Goal: Use online tool/utility: Utilize a website feature to perform a specific function

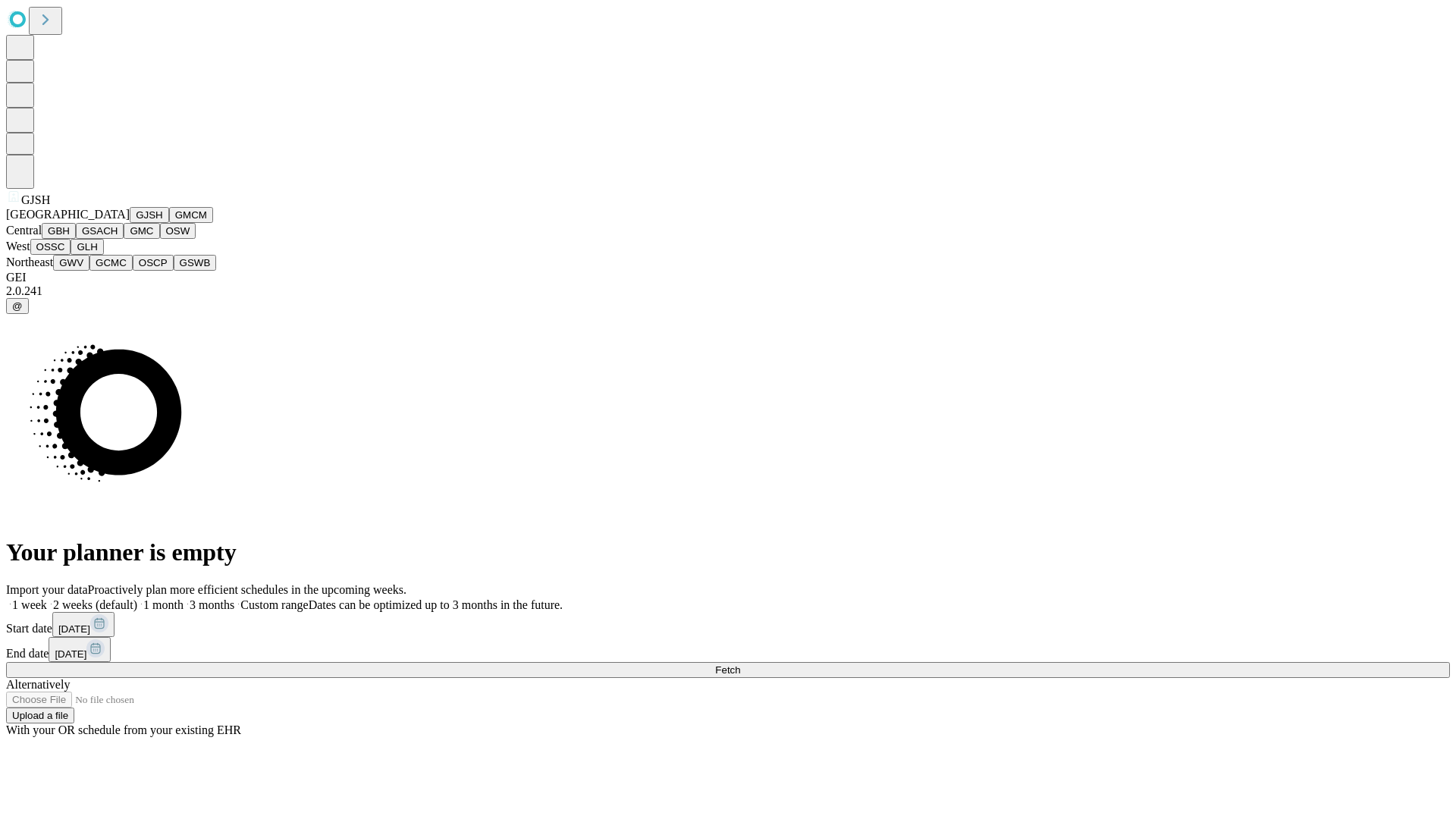
click at [130, 223] on button "GJSH" at bounding box center [149, 215] width 39 height 16
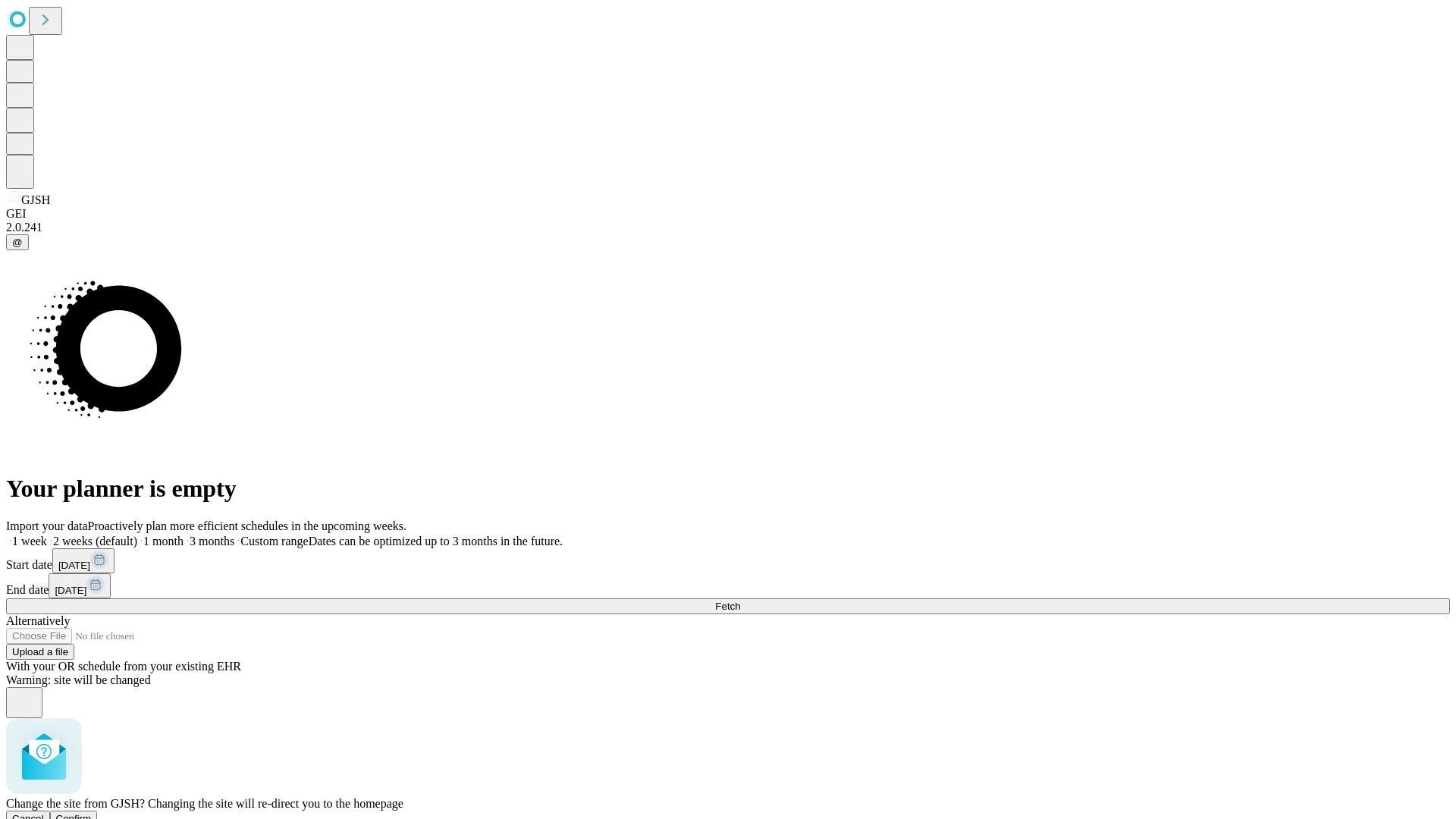
click at [92, 813] on span "Confirm" at bounding box center [73, 819] width 35 height 11
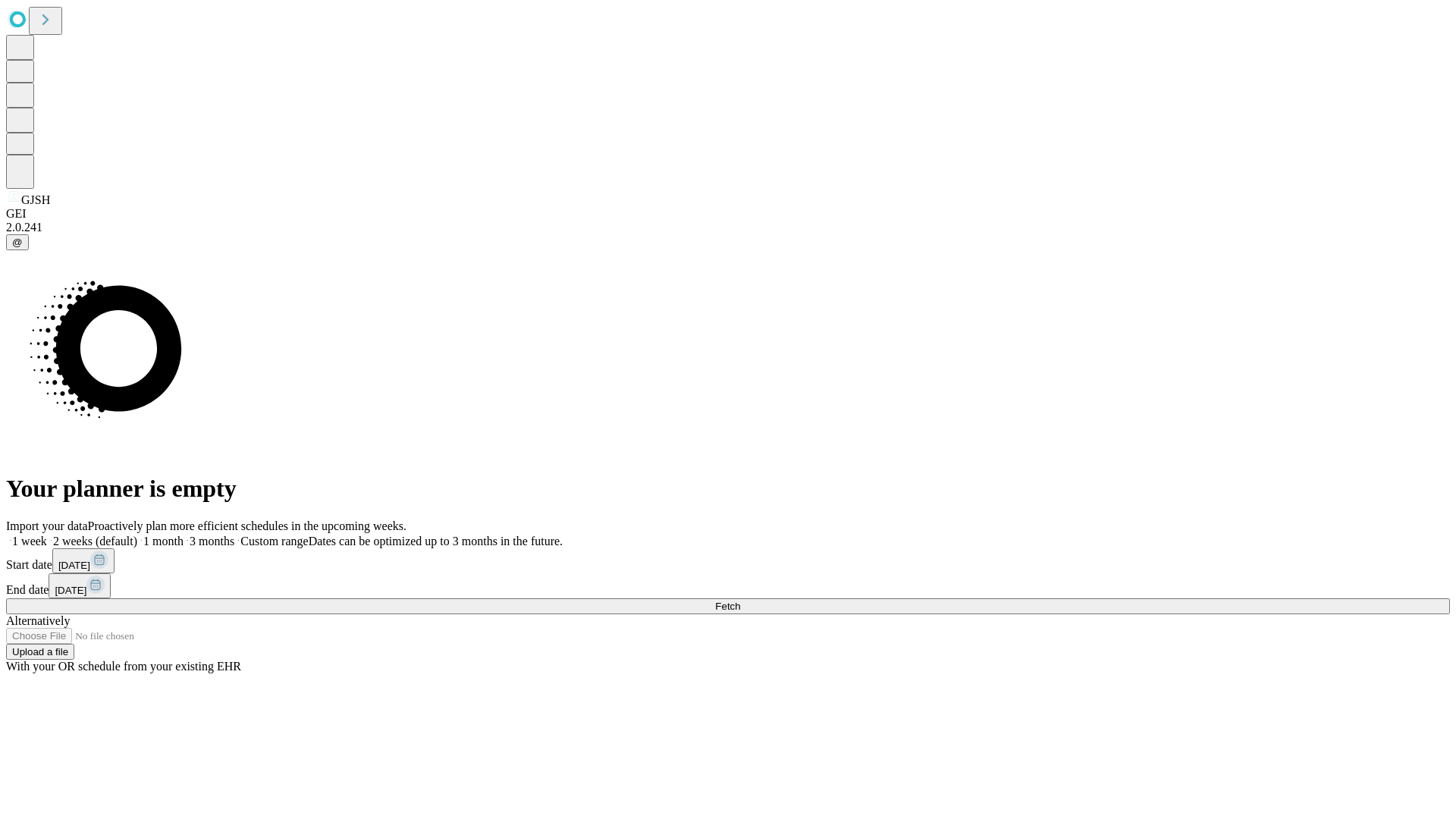
click at [137, 535] on label "2 weeks (default)" at bounding box center [92, 541] width 91 height 13
click at [740, 601] on span "Fetch" at bounding box center [728, 607] width 25 height 11
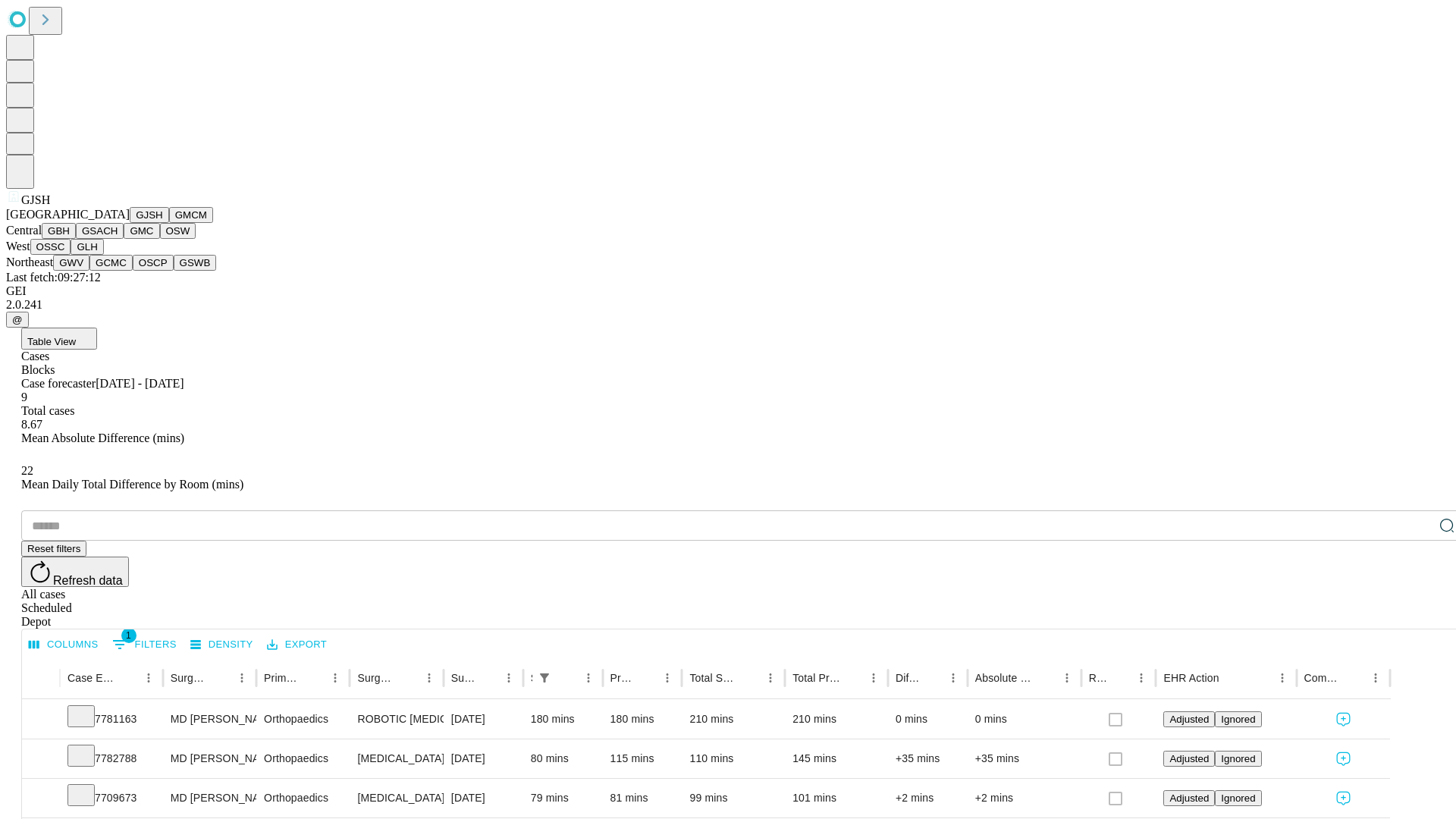
click at [169, 223] on button "GMCM" at bounding box center [191, 215] width 44 height 16
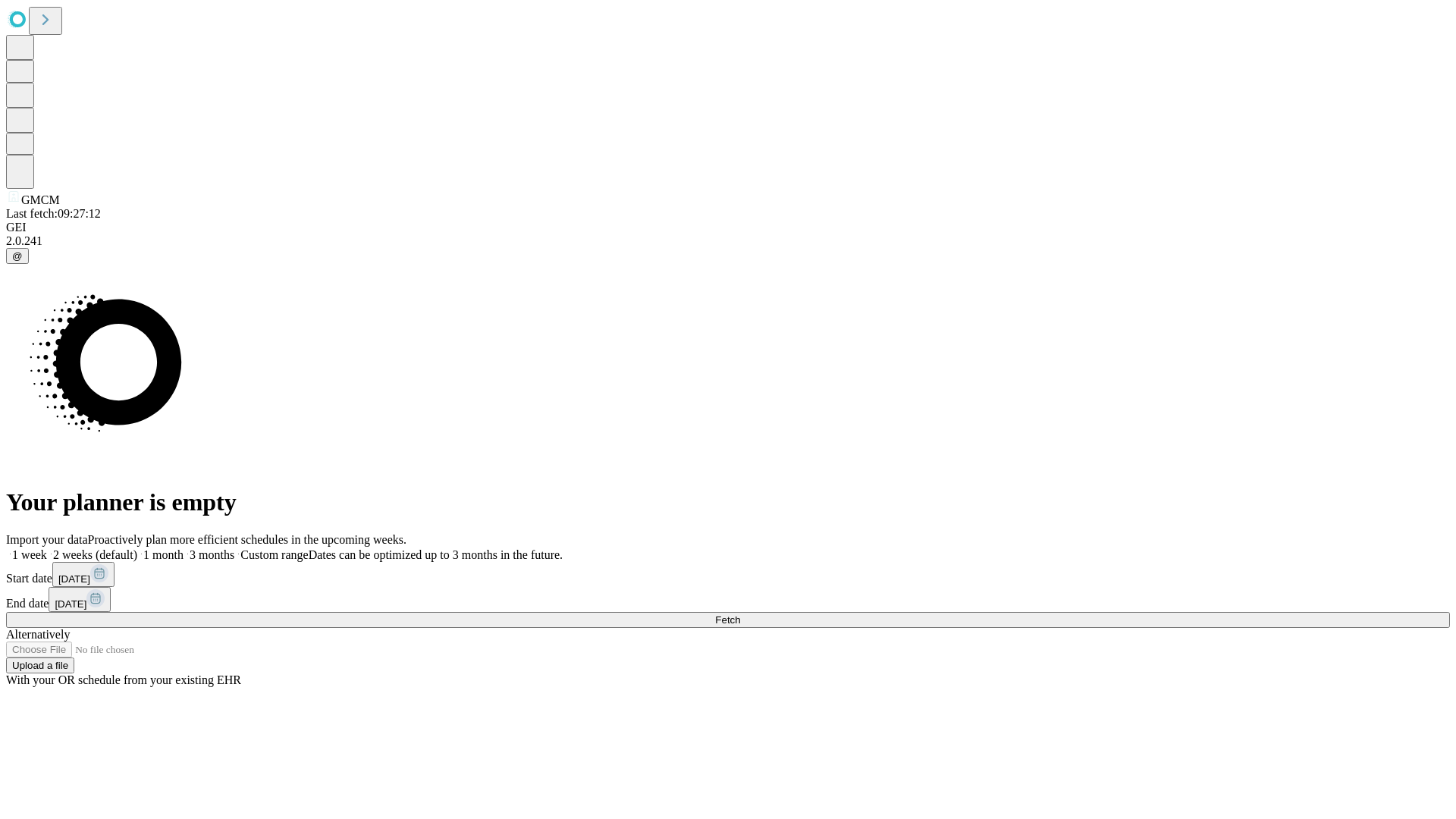
click at [137, 549] on label "2 weeks (default)" at bounding box center [92, 556] width 91 height 13
click at [740, 615] on span "Fetch" at bounding box center [728, 620] width 25 height 11
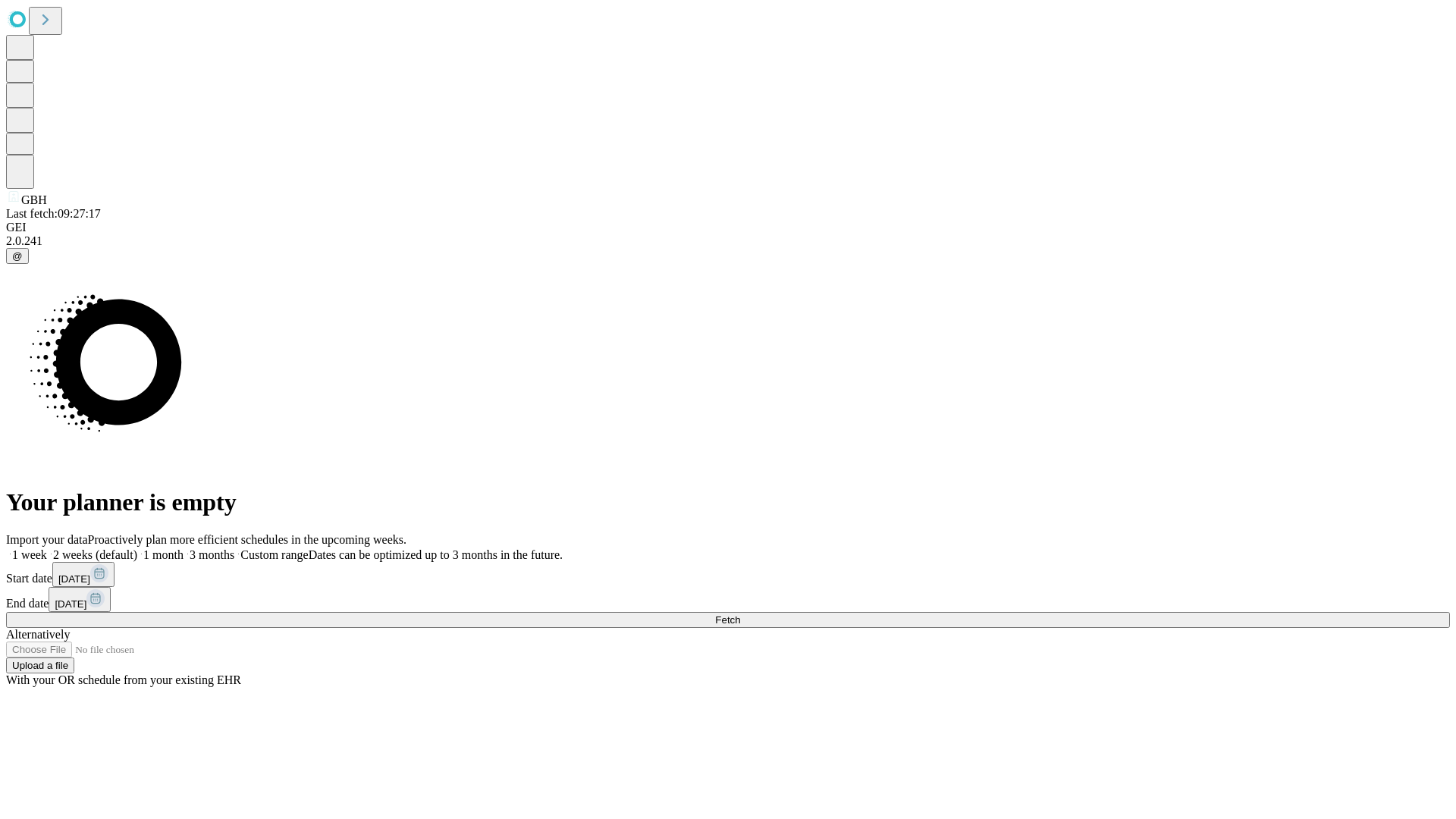
click at [137, 549] on label "2 weeks (default)" at bounding box center [92, 556] width 91 height 13
click at [740, 615] on span "Fetch" at bounding box center [728, 620] width 25 height 11
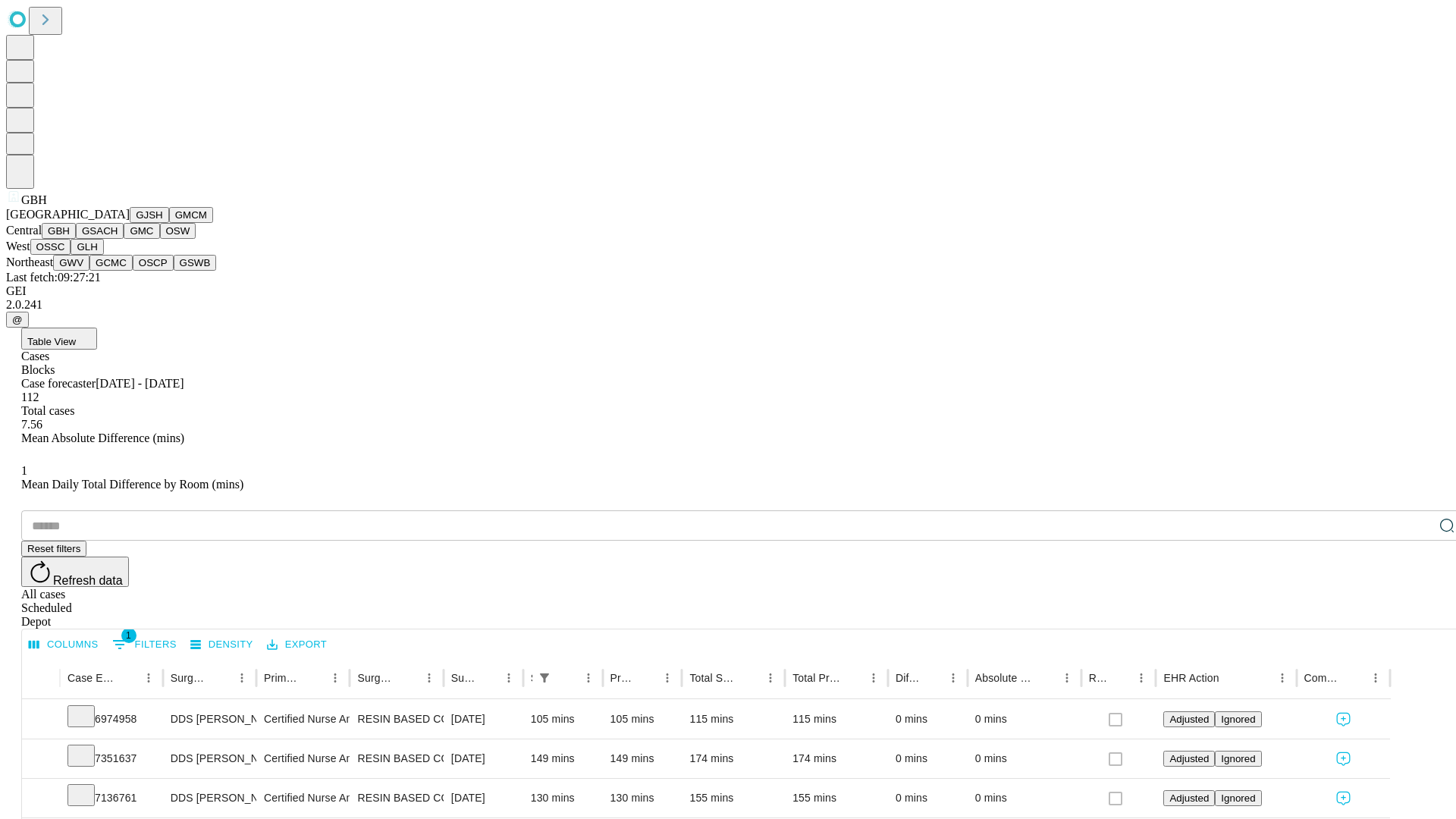
click at [117, 239] on button "GSACH" at bounding box center [99, 231] width 48 height 16
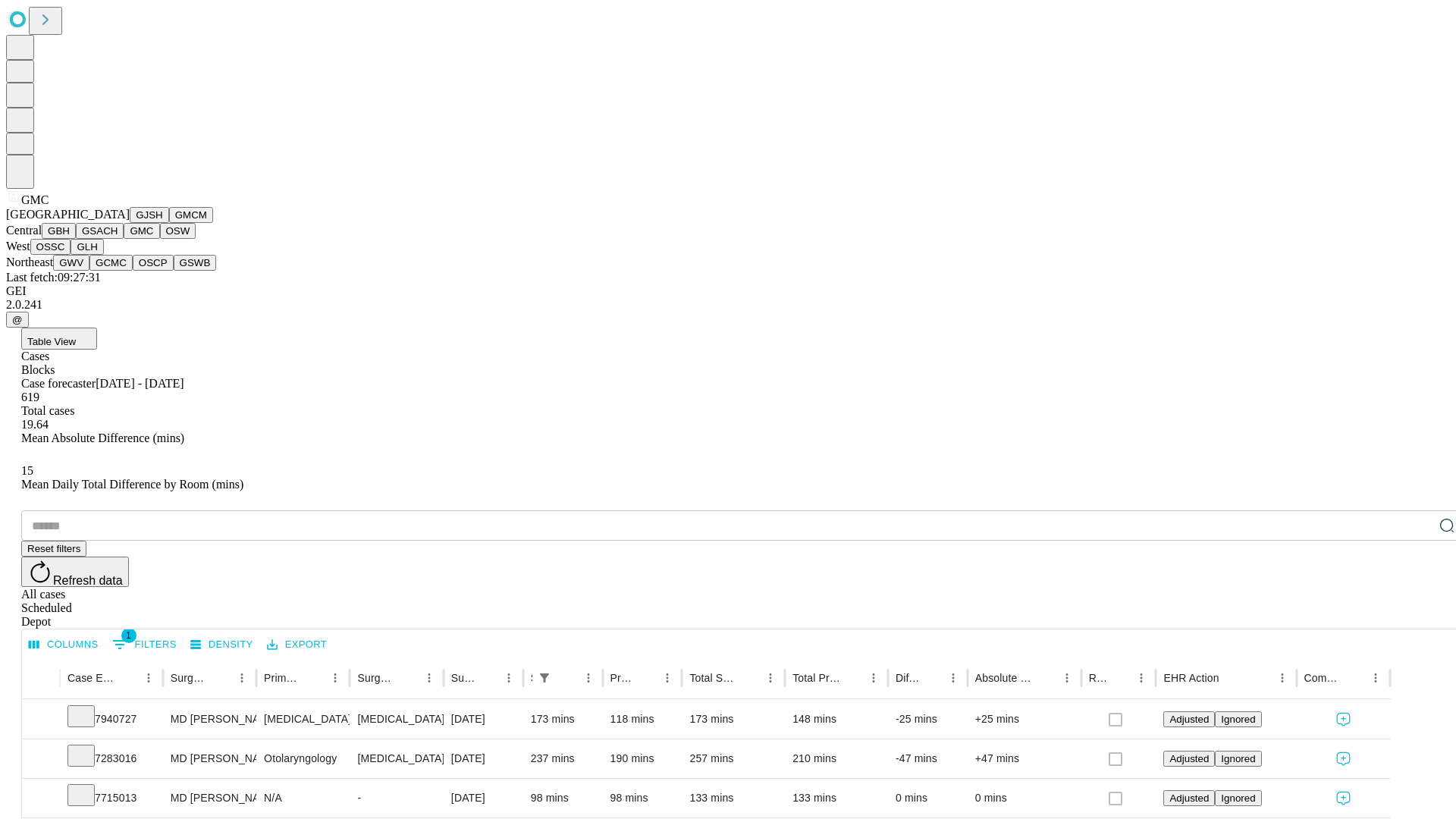
click at [160, 239] on button "OSW" at bounding box center [178, 231] width 36 height 16
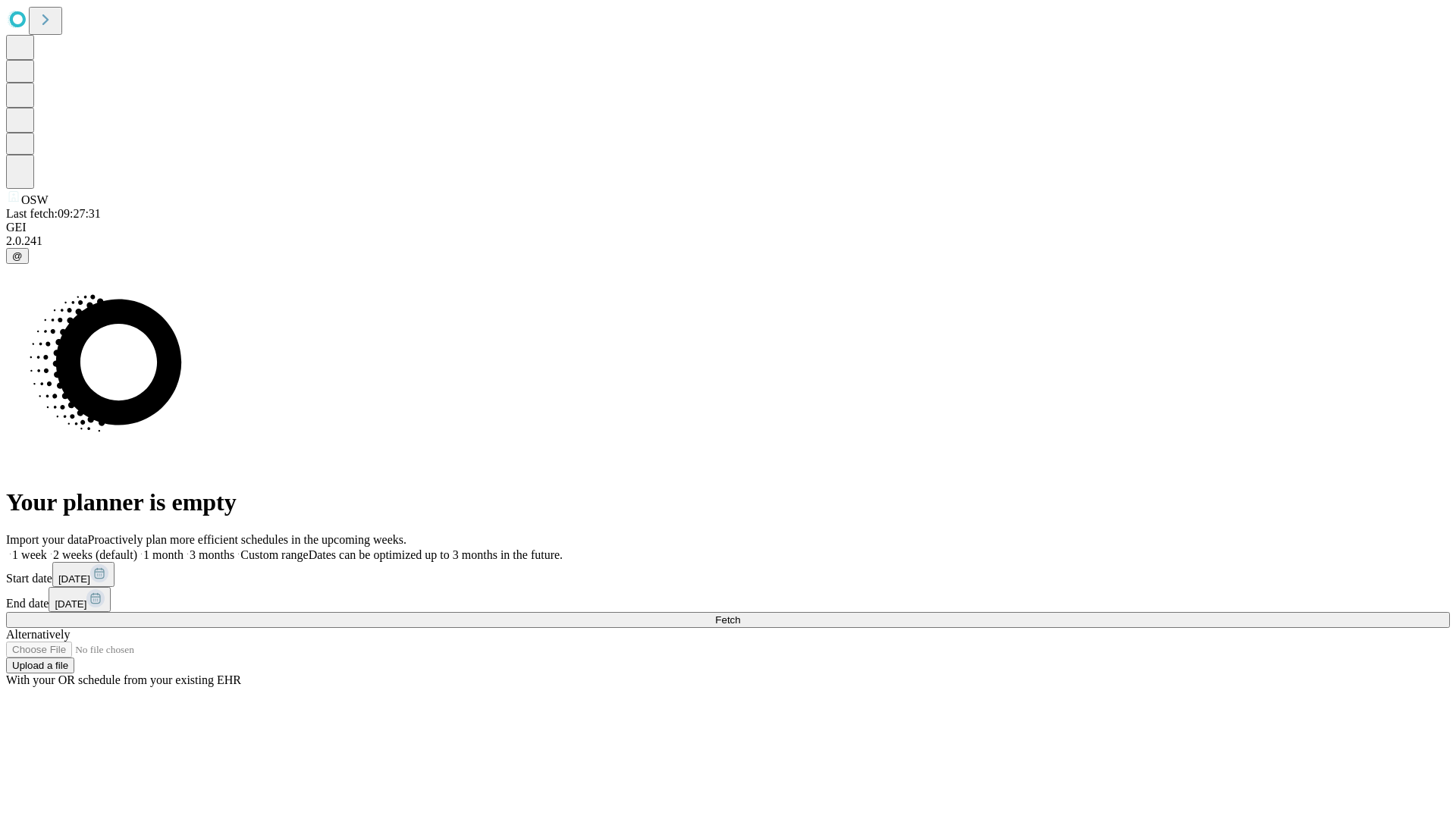
click at [137, 549] on label "2 weeks (default)" at bounding box center [92, 556] width 91 height 13
click at [740, 615] on span "Fetch" at bounding box center [728, 620] width 25 height 11
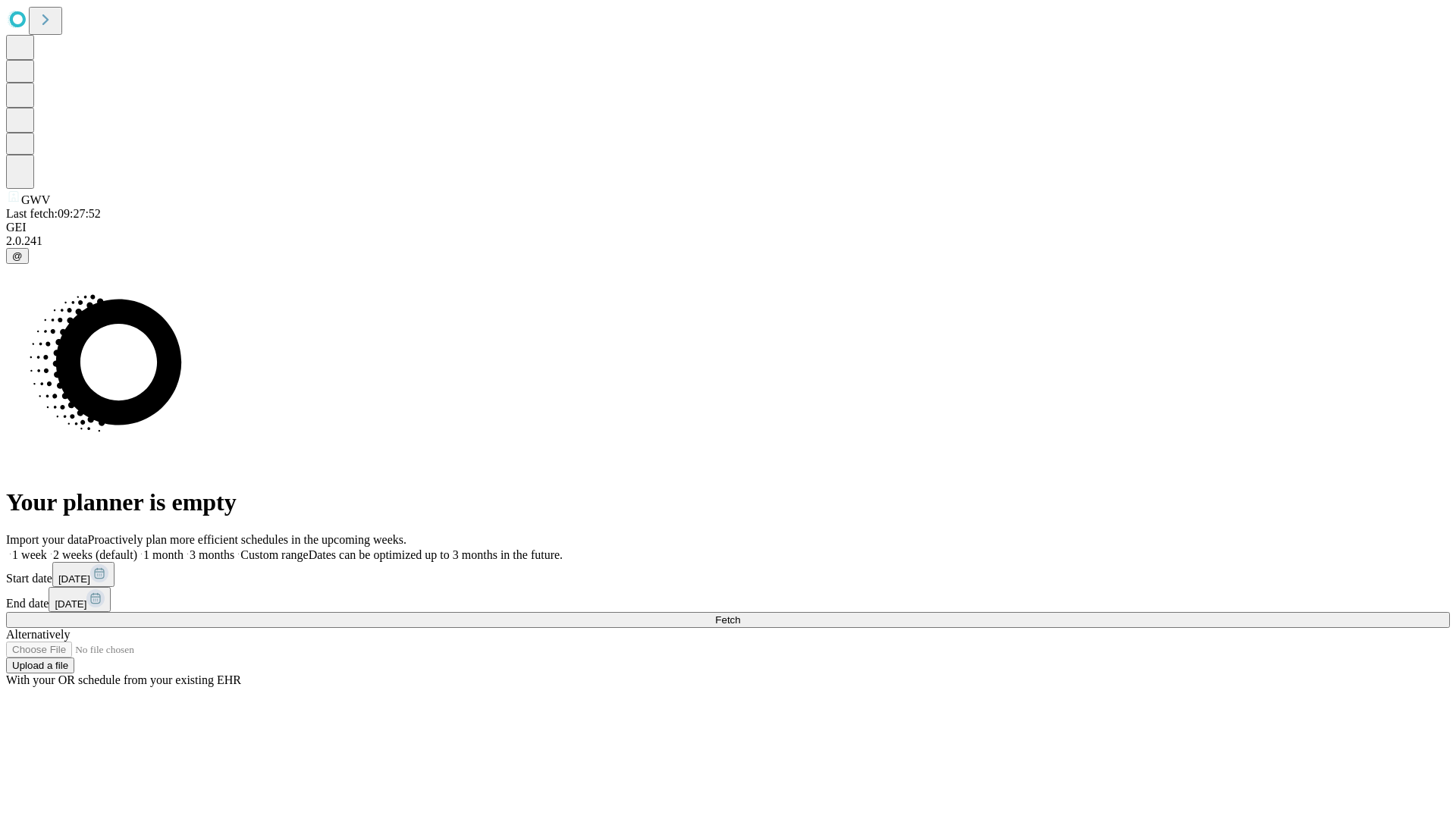
click at [137, 549] on label "2 weeks (default)" at bounding box center [92, 556] width 91 height 13
click at [740, 615] on span "Fetch" at bounding box center [728, 620] width 25 height 11
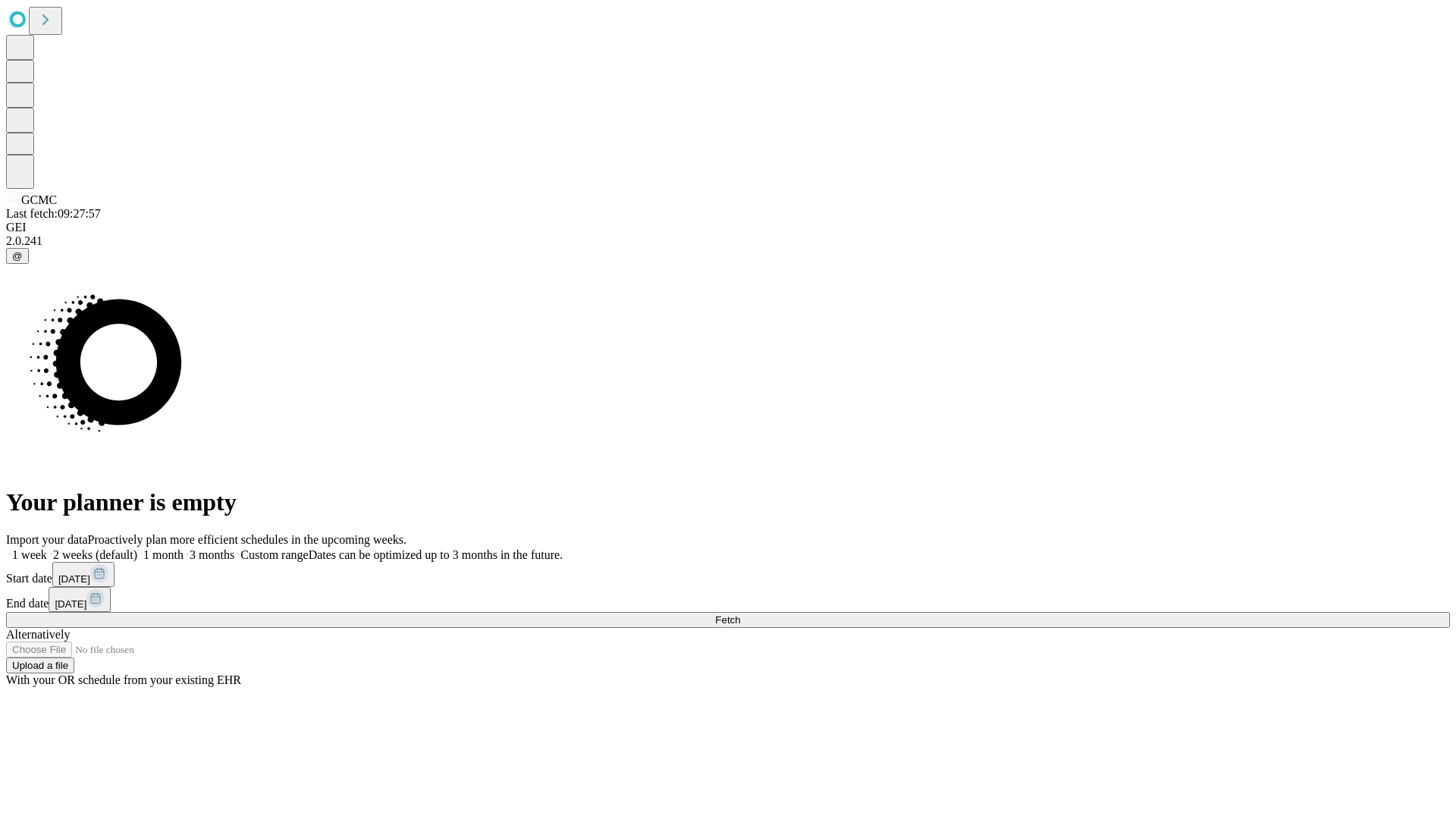
click at [137, 549] on label "2 weeks (default)" at bounding box center [92, 556] width 91 height 13
click at [740, 615] on span "Fetch" at bounding box center [728, 620] width 25 height 11
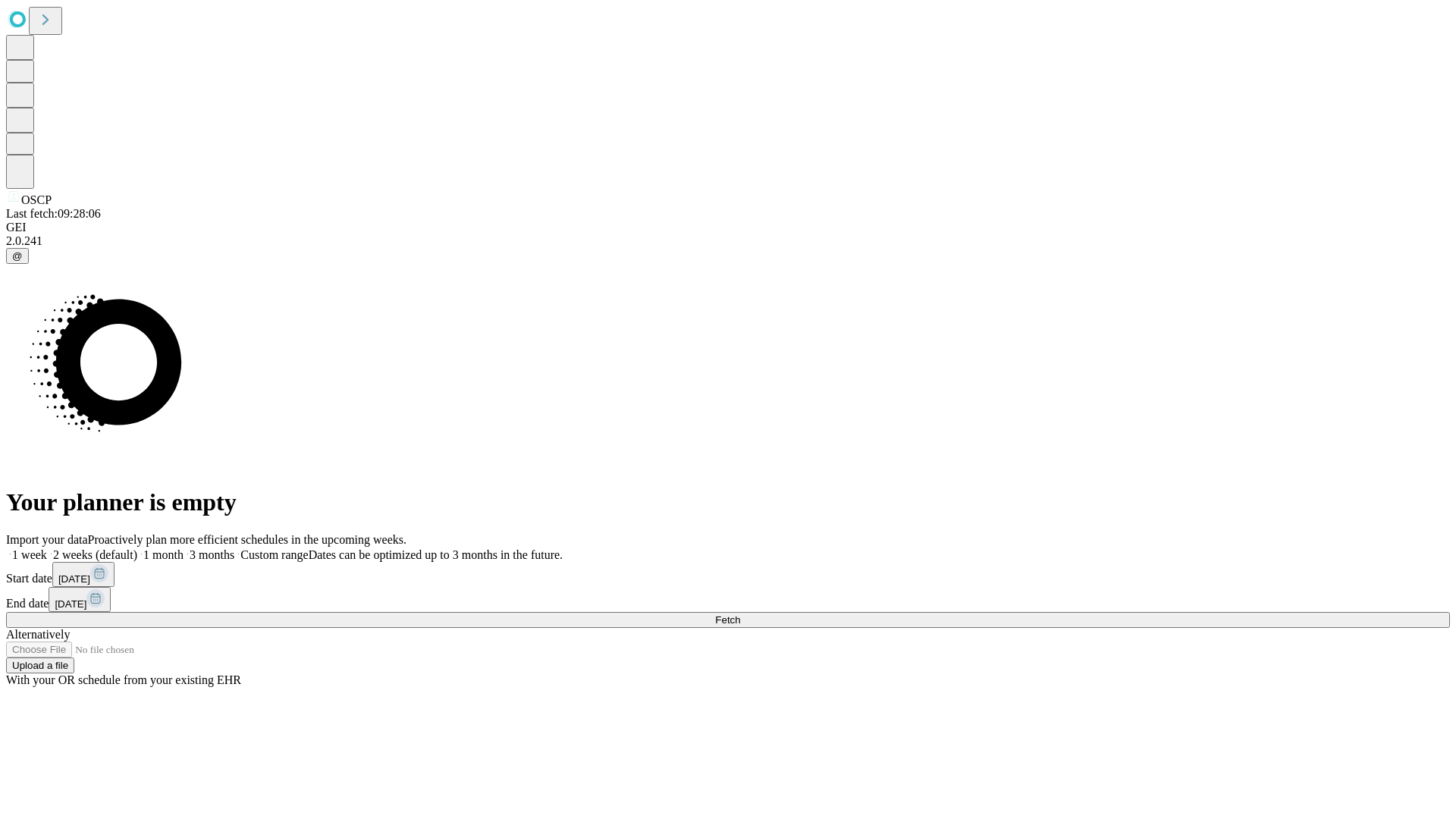
click at [740, 615] on span "Fetch" at bounding box center [728, 620] width 25 height 11
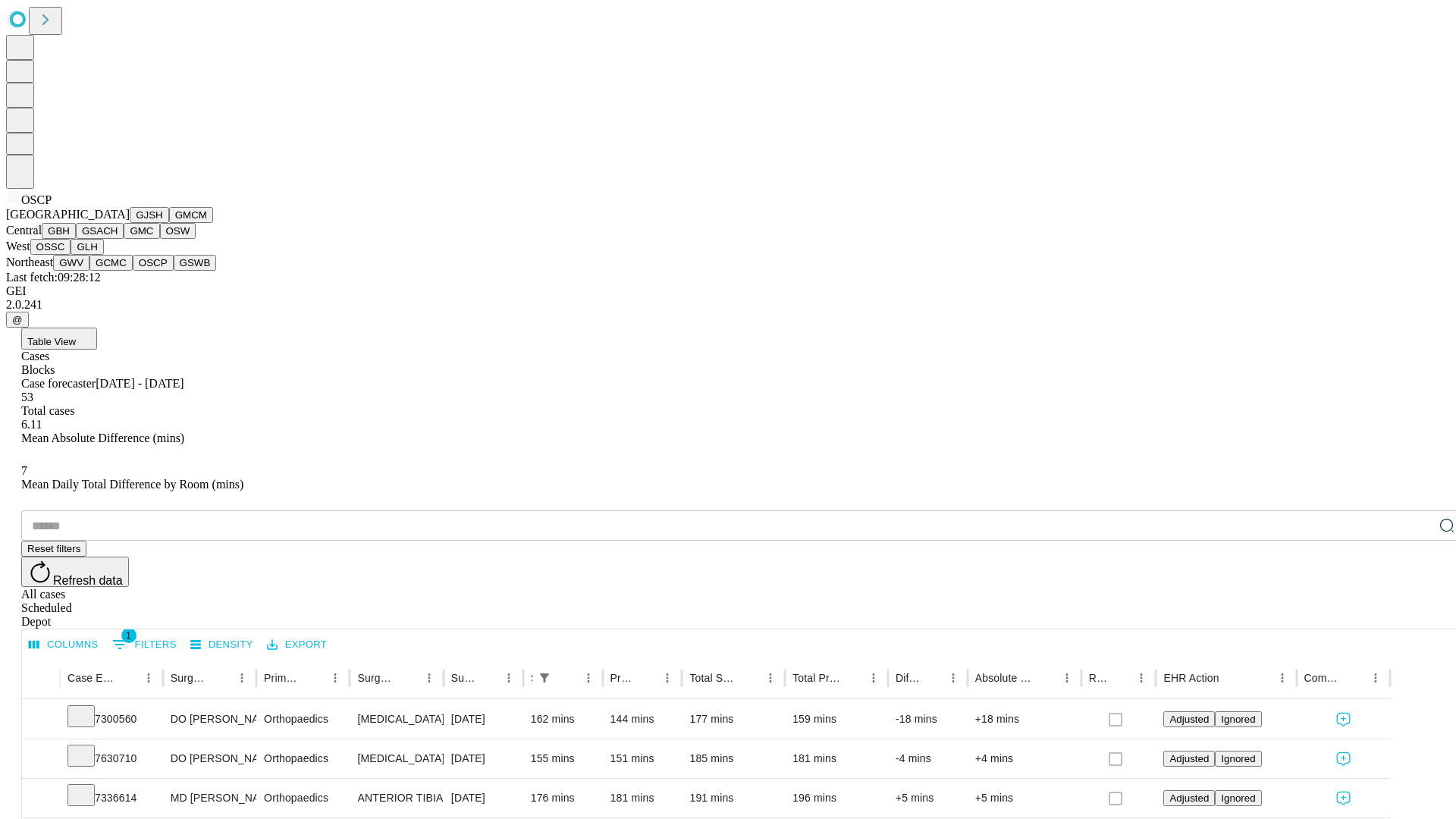
click at [174, 271] on button "GSWB" at bounding box center [195, 262] width 43 height 16
